Goal: Information Seeking & Learning: Learn about a topic

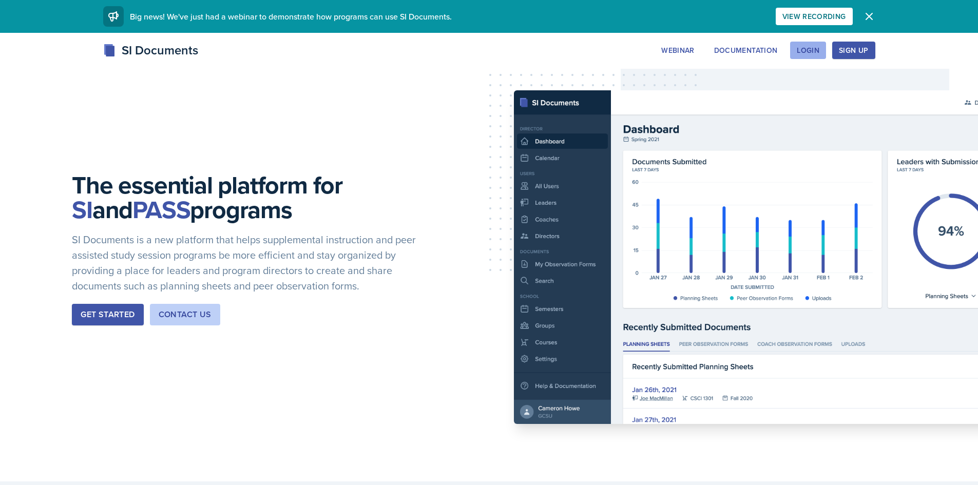
click at [803, 54] on div "Login" at bounding box center [808, 50] width 23 height 8
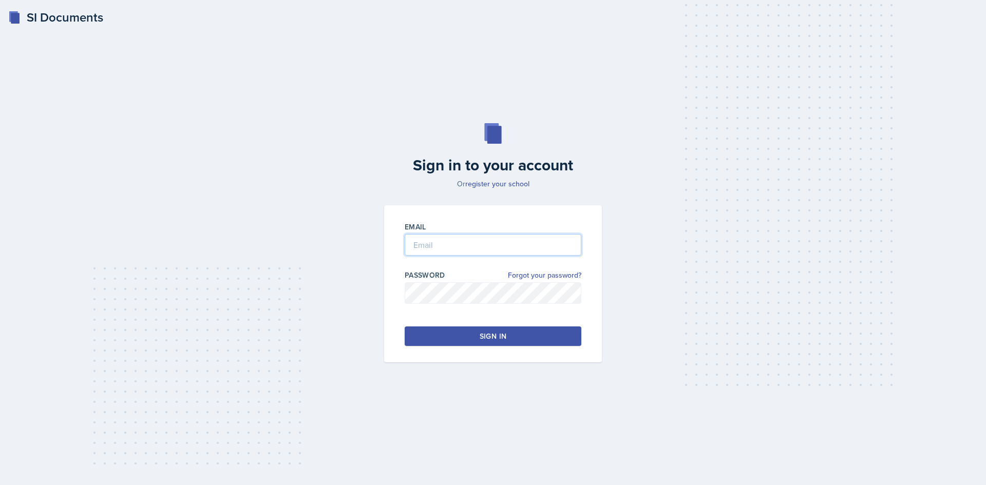
click at [462, 242] on input "email" at bounding box center [493, 245] width 177 height 22
type input "0"
type input "[EMAIL_ADDRESS][DOMAIN_NAME]"
click at [484, 334] on div "Sign in" at bounding box center [493, 336] width 27 height 10
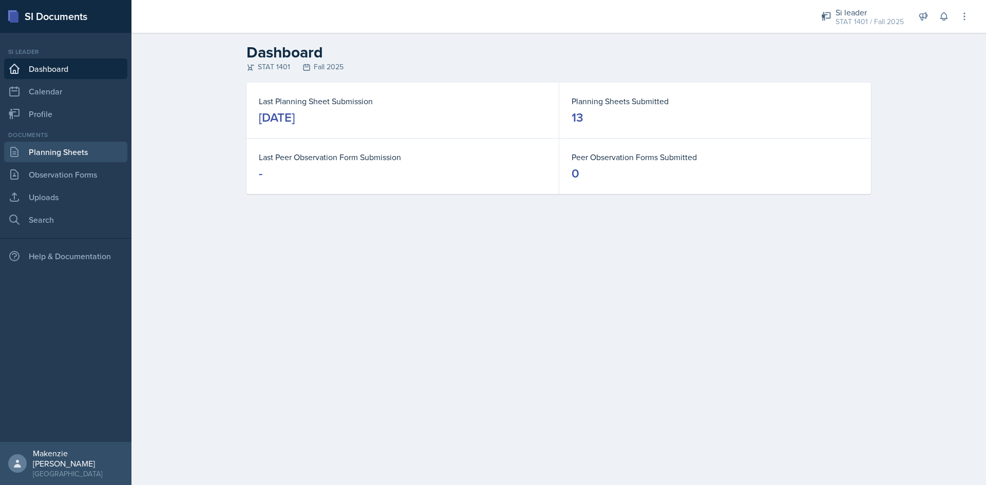
click at [57, 154] on link "Planning Sheets" at bounding box center [65, 152] width 123 height 21
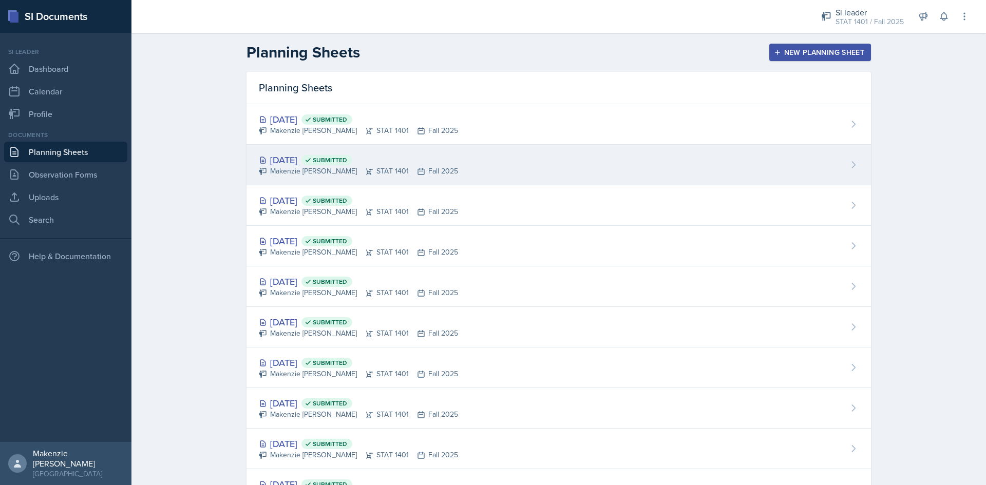
click at [411, 160] on div "[DATE] Submitted" at bounding box center [358, 160] width 199 height 14
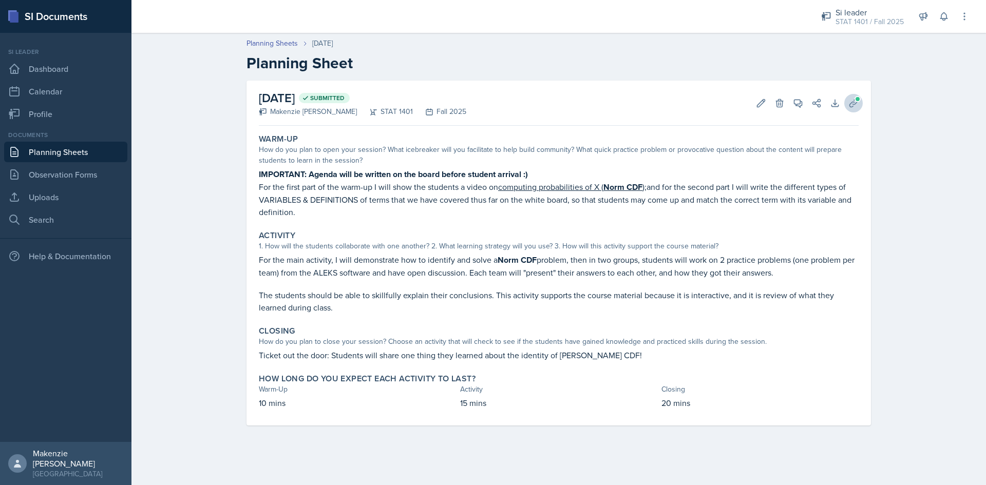
drag, startPoint x: 858, startPoint y: 88, endPoint x: 853, endPoint y: 99, distance: 11.7
click at [858, 88] on div "[DATE] Submitted [PERSON_NAME] STAT 1401 Fall 2025 Edit Delete View Comments Co…" at bounding box center [559, 103] width 600 height 45
click at [853, 97] on button "Uploads" at bounding box center [853, 103] width 18 height 18
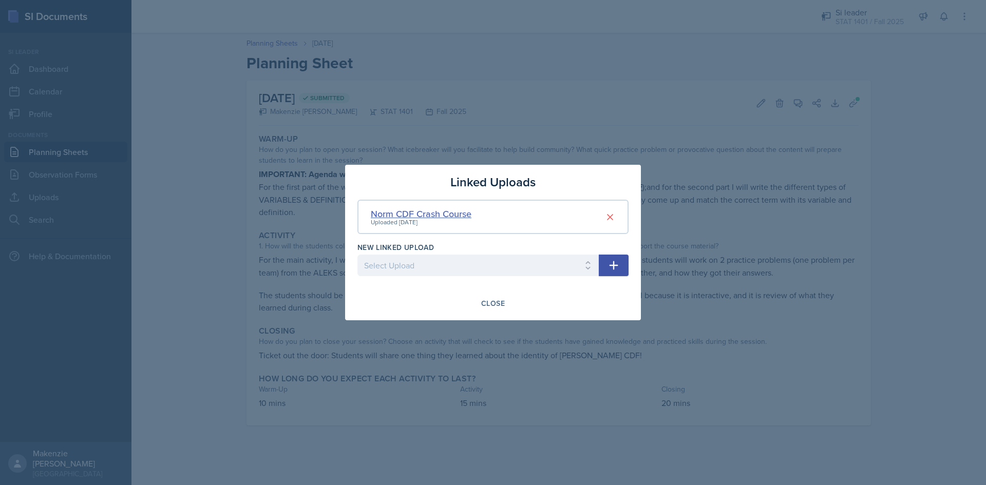
click at [449, 215] on div "Norm CDF Crash Course" at bounding box center [421, 214] width 101 height 14
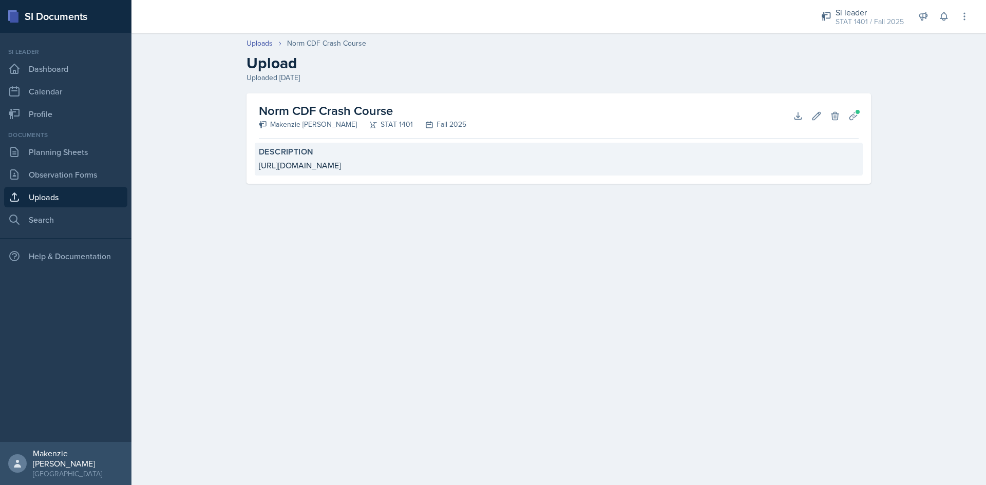
click at [337, 169] on div "[URL][DOMAIN_NAME]" at bounding box center [559, 165] width 600 height 12
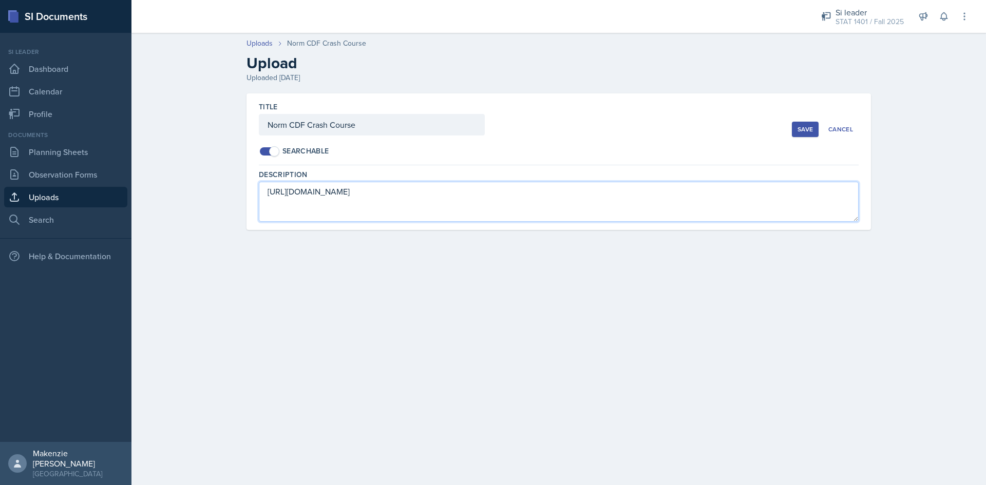
click at [344, 195] on textarea "[URL][DOMAIN_NAME]" at bounding box center [559, 202] width 600 height 40
click at [345, 190] on textarea "[URL][DOMAIN_NAME]" at bounding box center [559, 202] width 600 height 40
click at [345, 188] on textarea "[URL][DOMAIN_NAME]" at bounding box center [559, 202] width 600 height 40
click at [345, 187] on textarea "[URL][DOMAIN_NAME]" at bounding box center [559, 202] width 600 height 40
click at [335, 194] on textarea "[URL][DOMAIN_NAME]" at bounding box center [559, 202] width 600 height 40
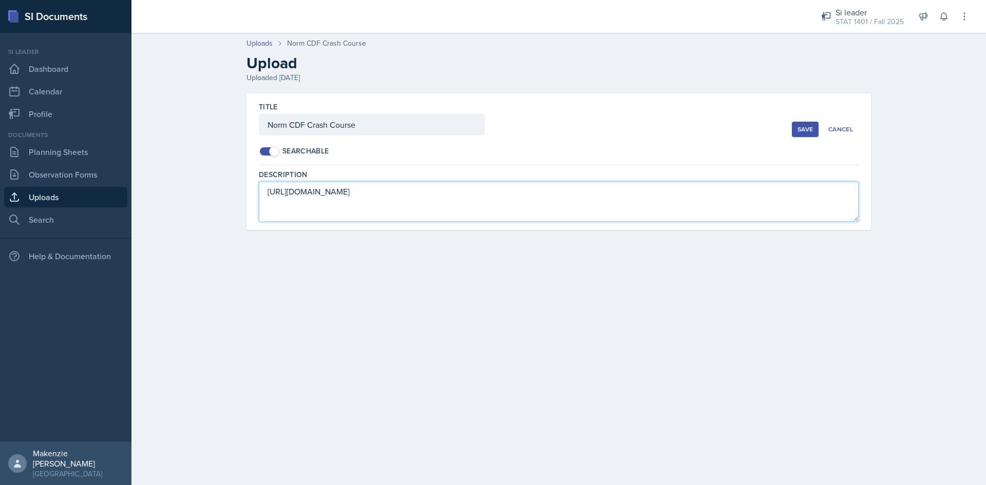
click at [332, 190] on textarea "[URL][DOMAIN_NAME]" at bounding box center [559, 202] width 600 height 40
drag, startPoint x: 468, startPoint y: 188, endPoint x: 255, endPoint y: 171, distance: 213.4
click at [255, 171] on div "Title Norm CDF Crash Course Searchable Save Cancel Description [URL][DOMAIN_NAM…" at bounding box center [559, 161] width 625 height 137
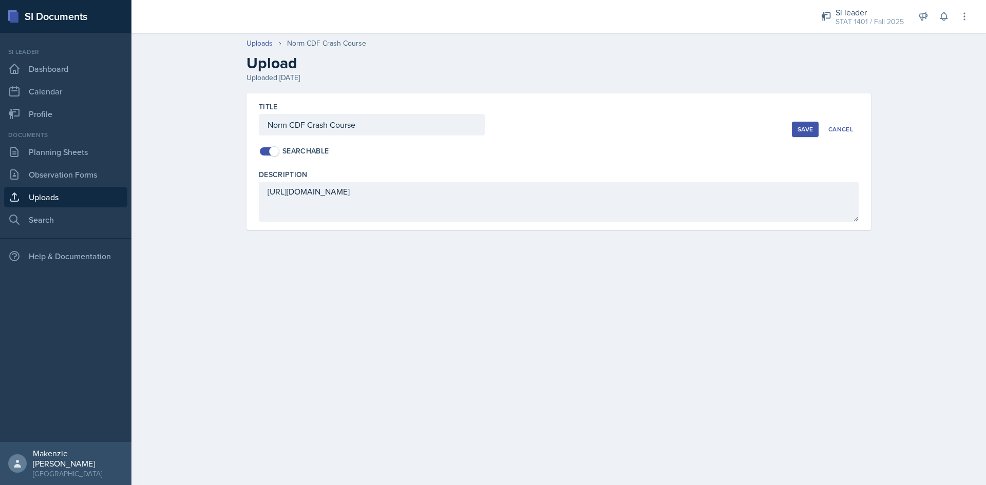
click at [277, 348] on main "Uploads Norm CDF Crash Course Upload Uploaded [DATE] Title Norm CDF Crash Cours…" at bounding box center [558, 259] width 855 height 453
